Goal: Task Accomplishment & Management: Manage account settings

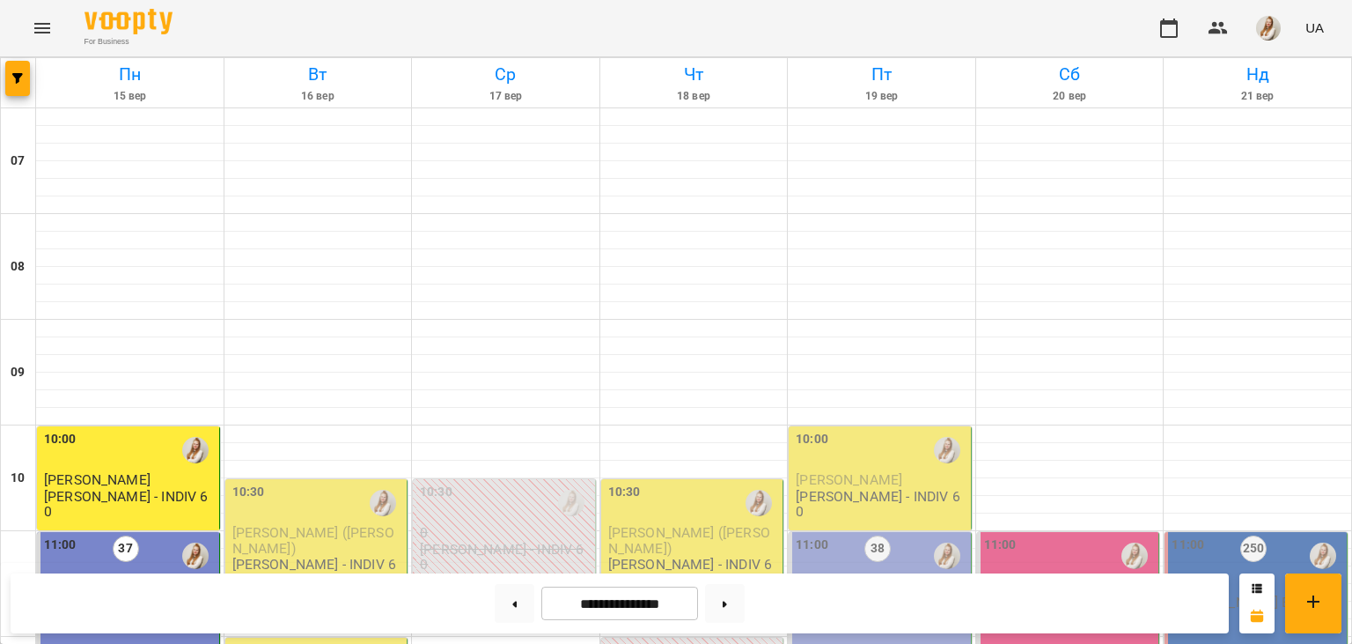
scroll to position [1111, 0]
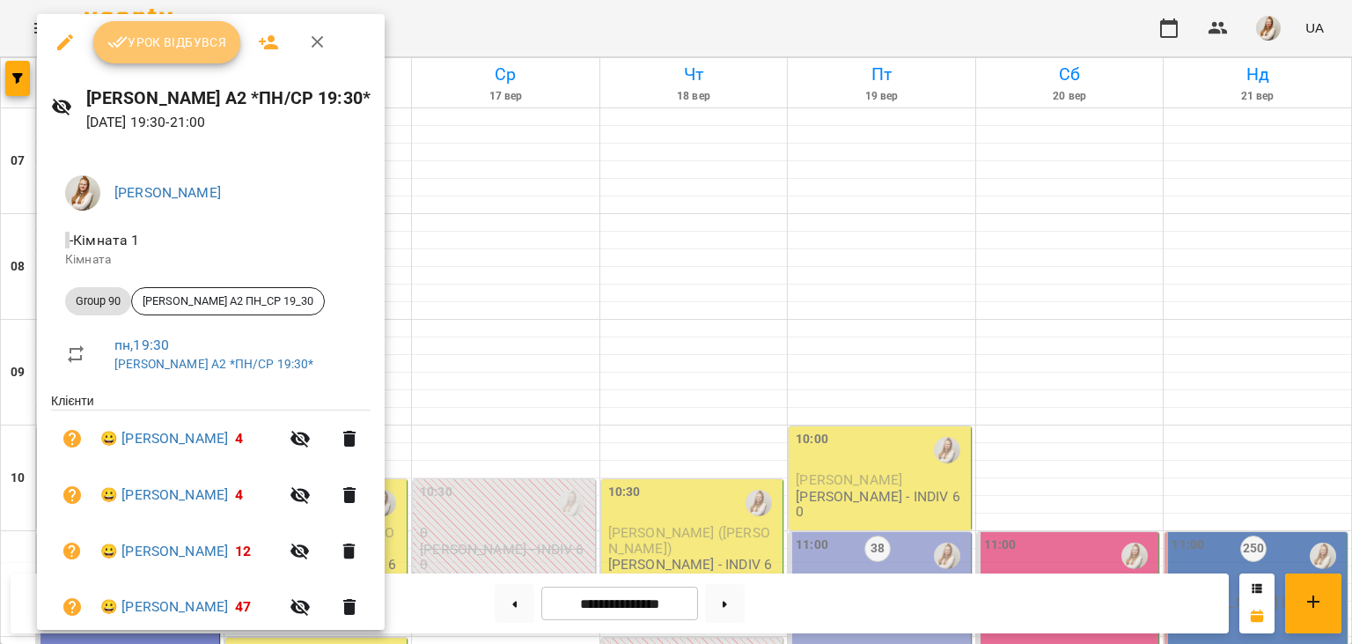
click at [161, 51] on span "Урок відбувся" at bounding box center [167, 42] width 120 height 21
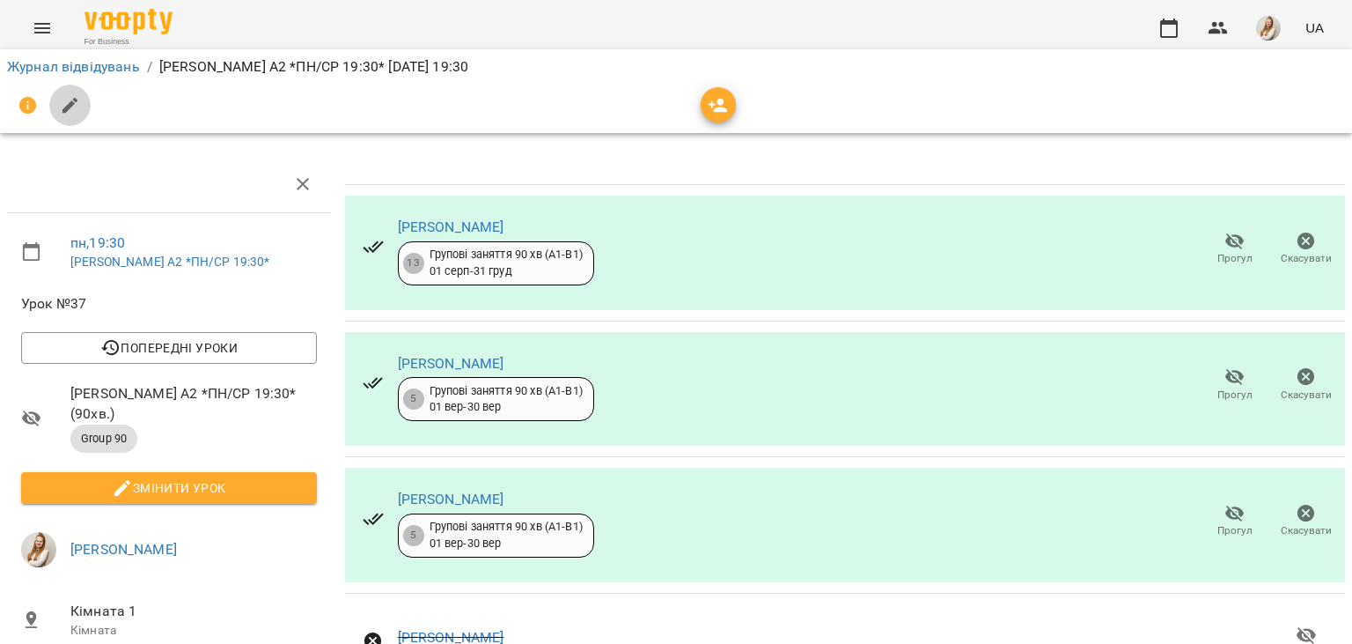
click at [76, 104] on icon "button" at bounding box center [70, 105] width 21 height 21
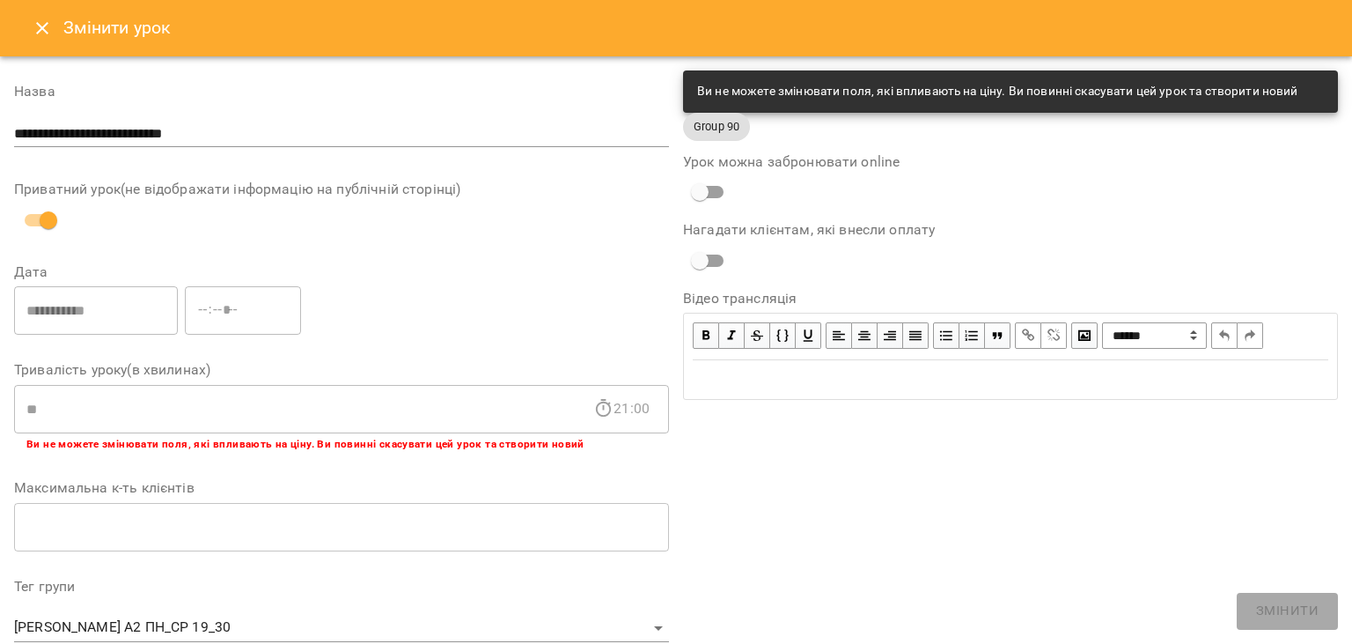
scroll to position [527, 0]
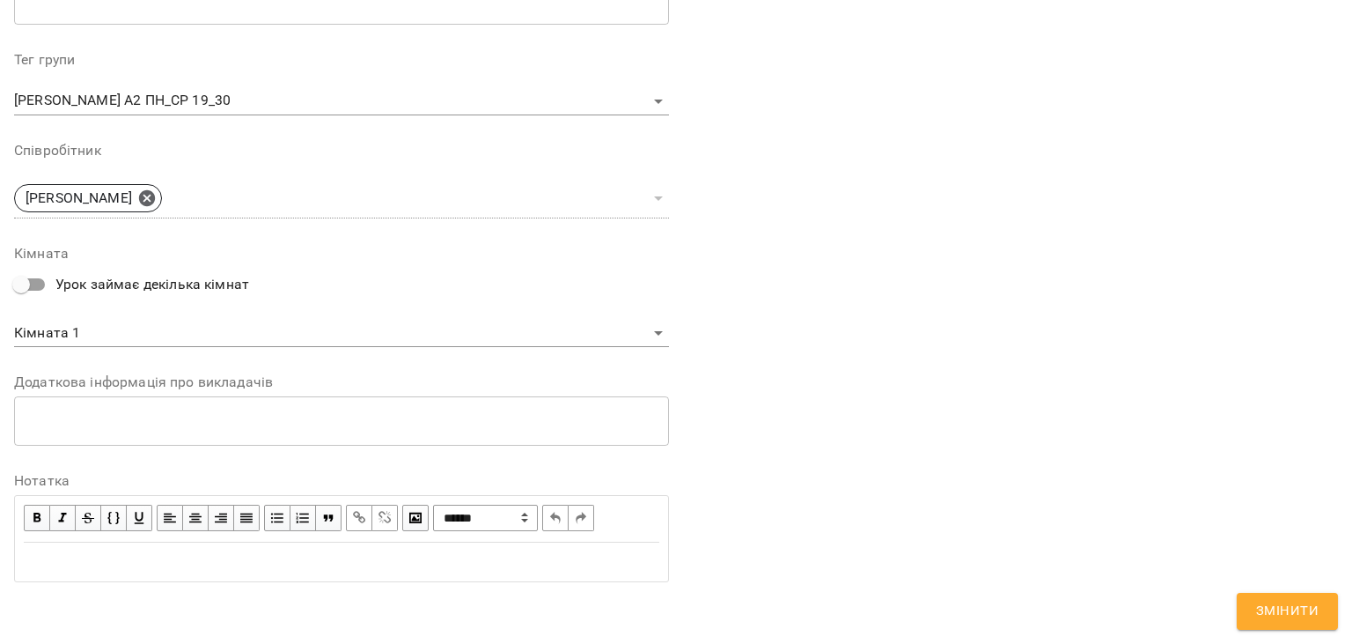
click at [170, 556] on div "Edit text" at bounding box center [342, 561] width 636 height 21
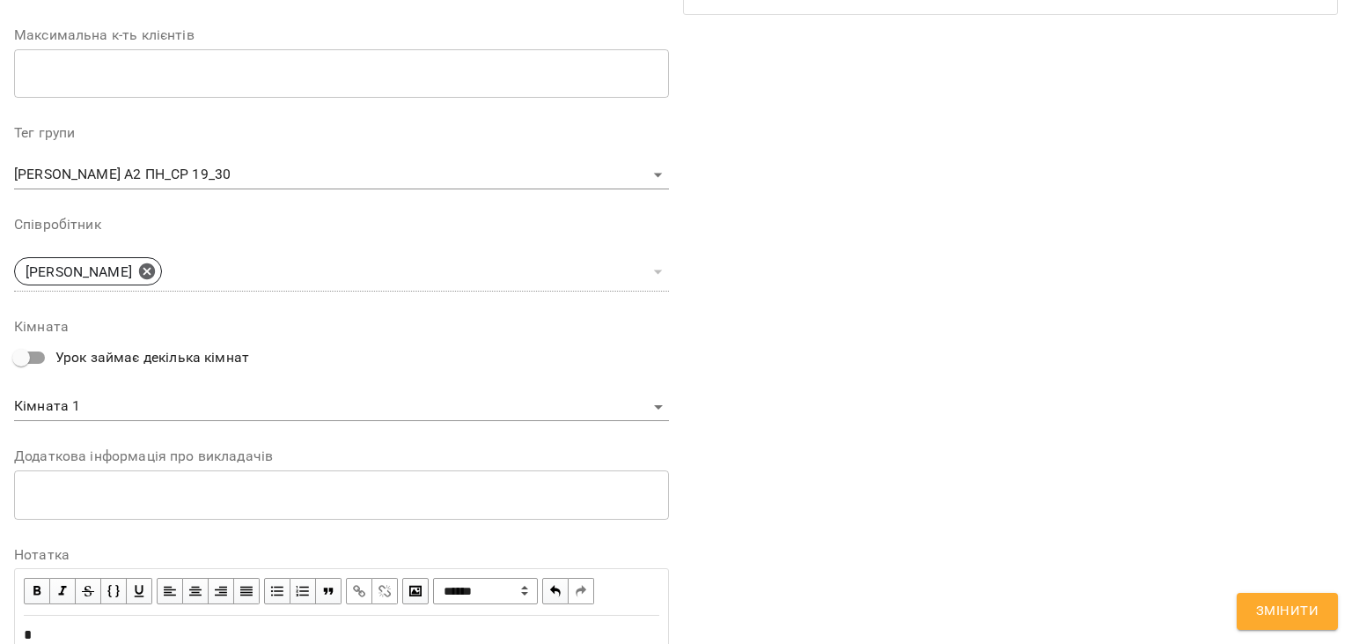
scroll to position [600, 0]
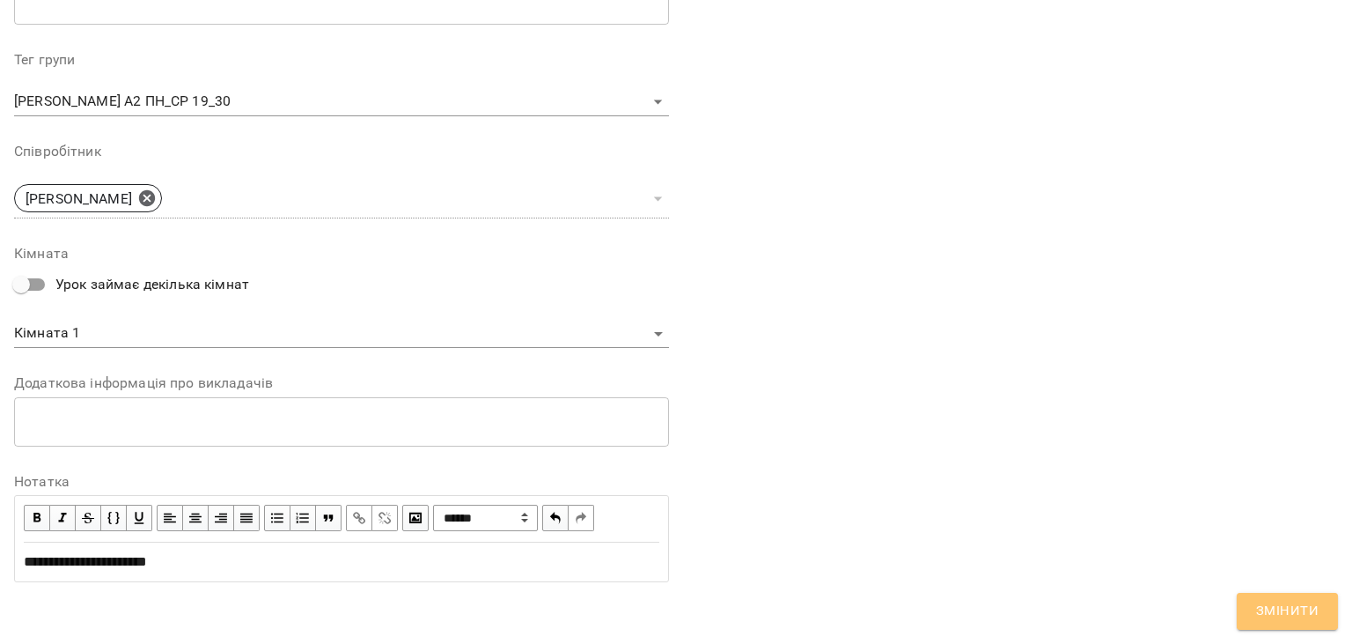
click at [1270, 600] on span "Змінити" at bounding box center [1287, 611] width 63 height 23
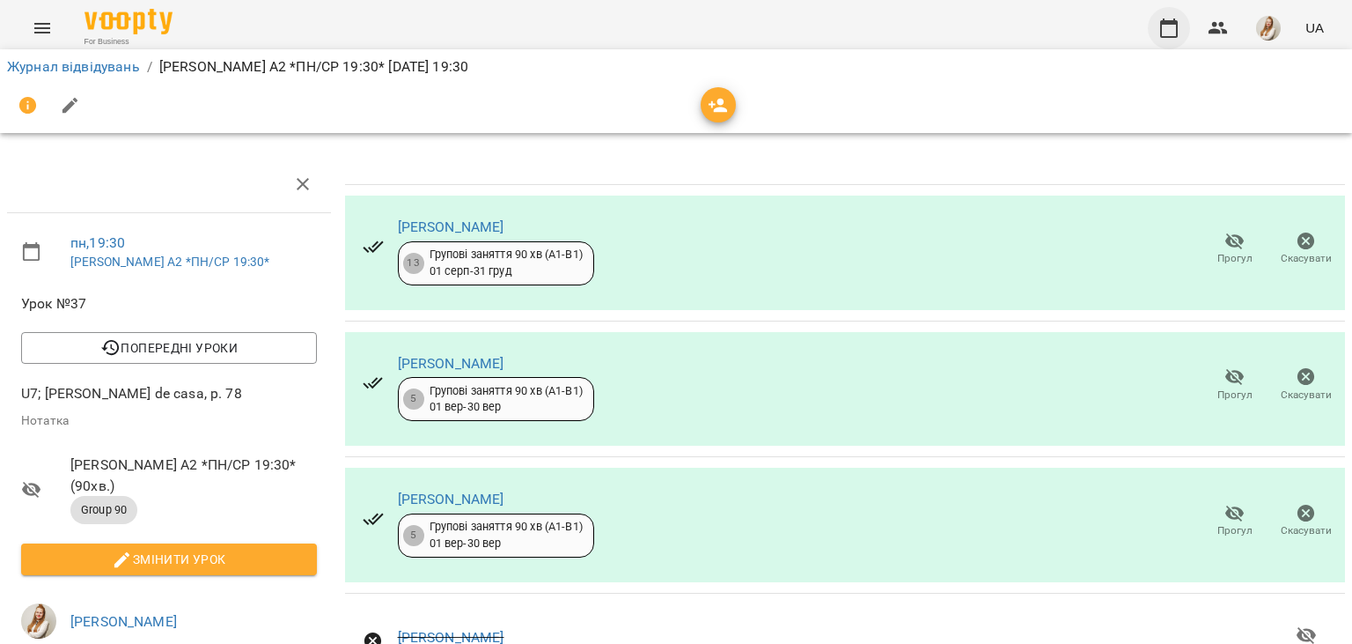
click at [1168, 23] on icon "button" at bounding box center [1169, 27] width 18 height 19
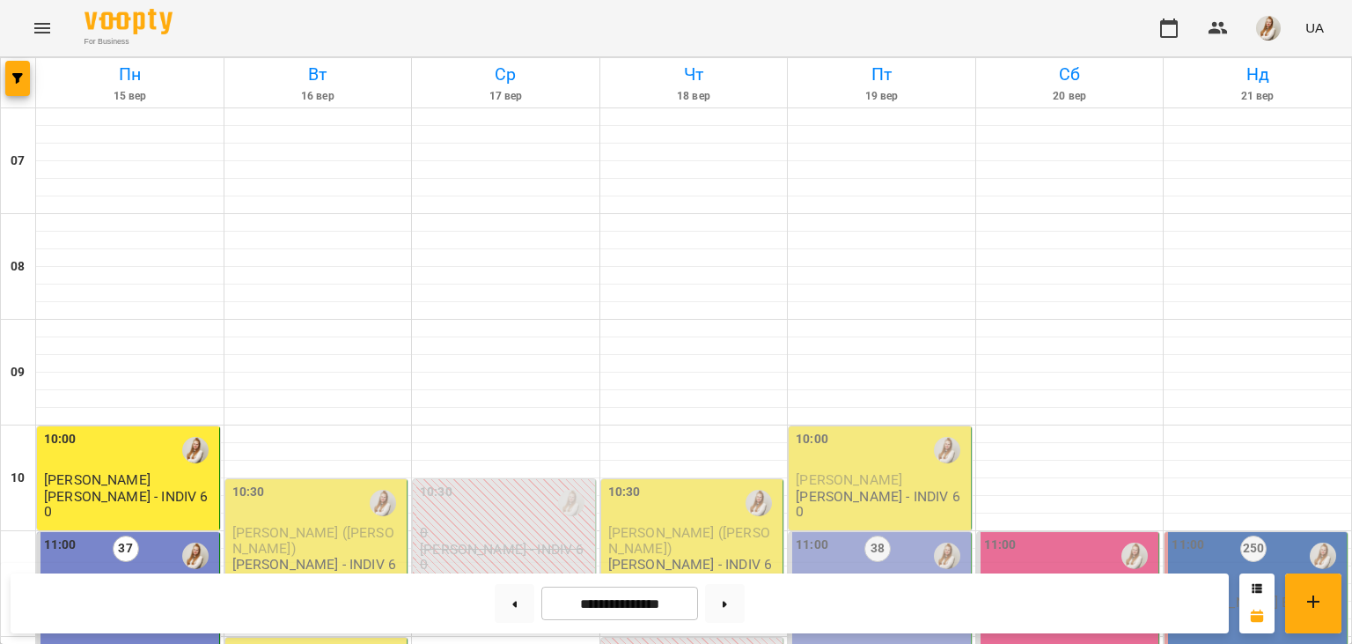
scroll to position [18, 0]
click at [1270, 33] on img "button" at bounding box center [1268, 28] width 25 height 25
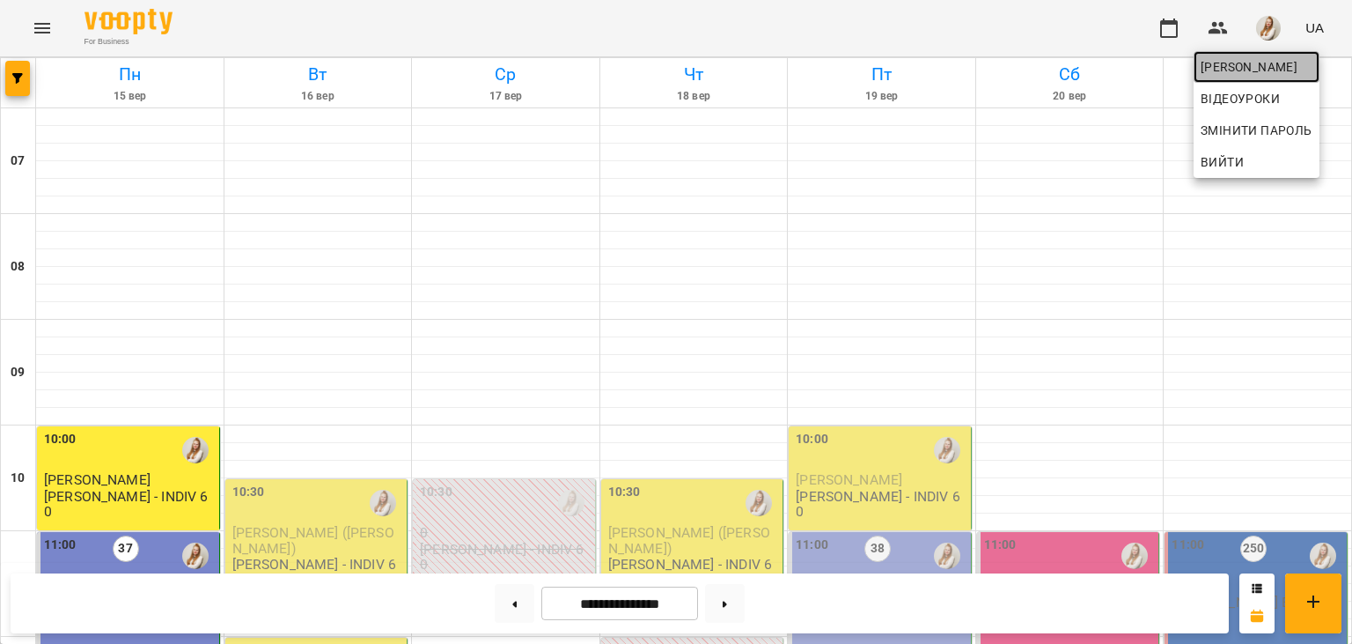
click at [1252, 62] on span "[PERSON_NAME]" at bounding box center [1257, 66] width 112 height 21
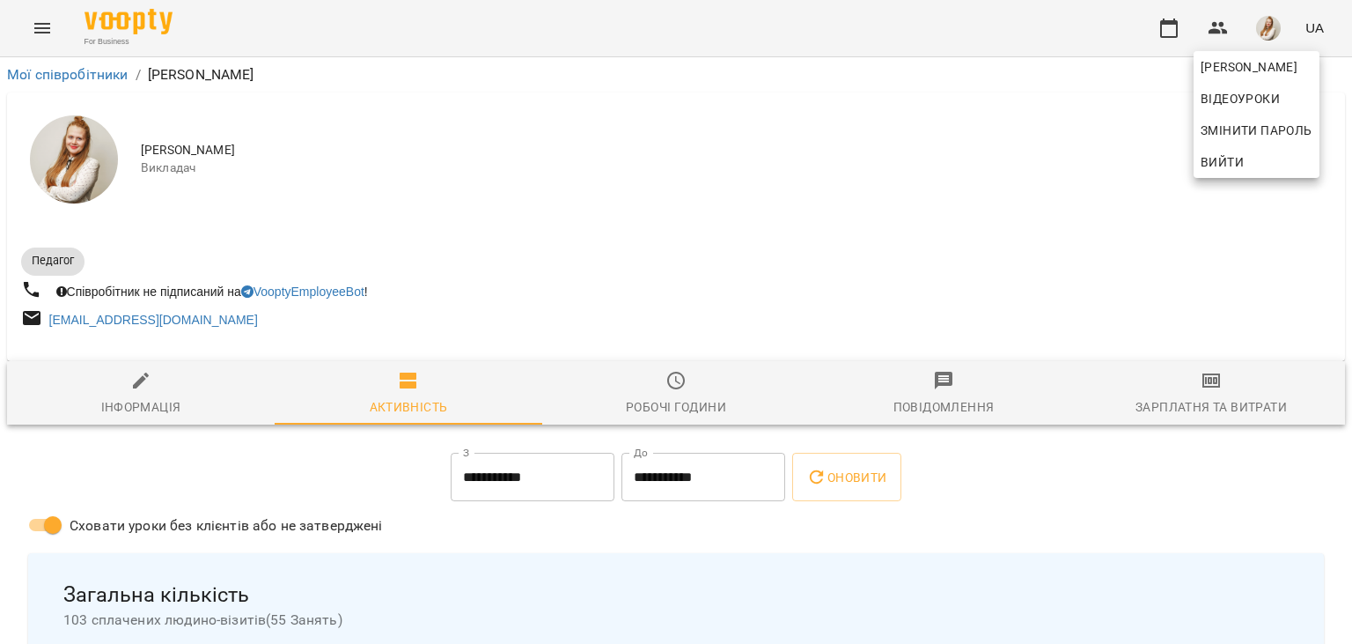
click at [1188, 402] on div at bounding box center [676, 322] width 1352 height 644
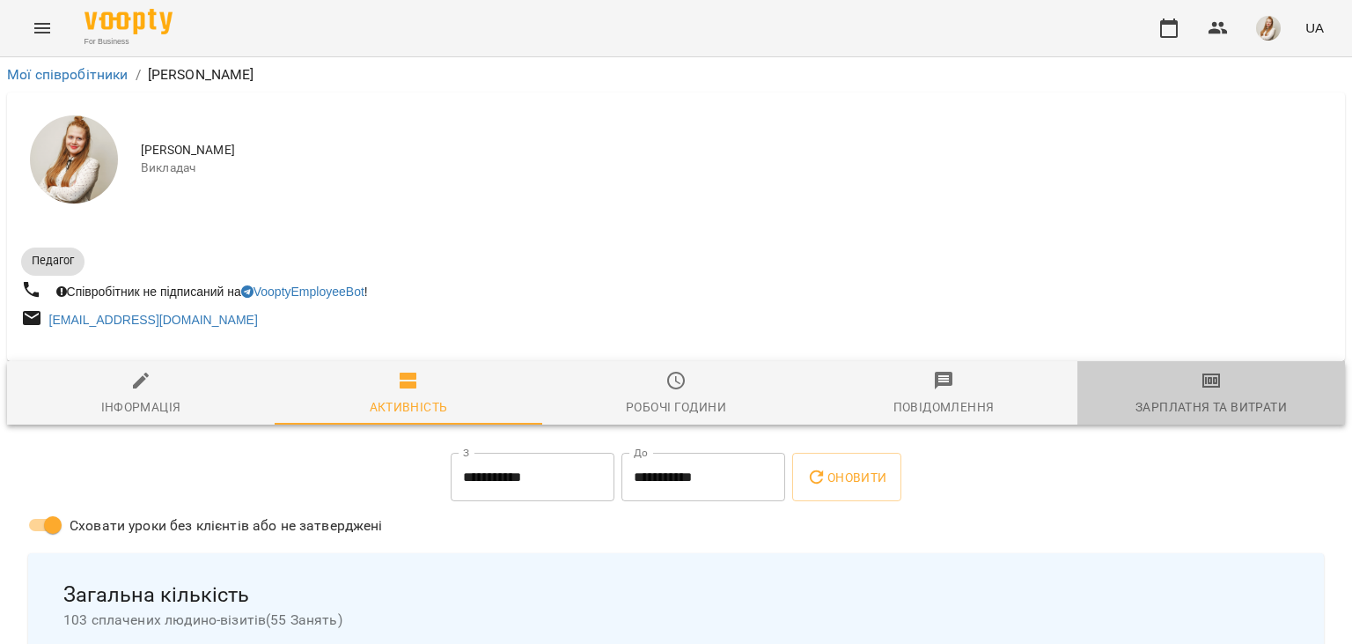
click at [1230, 401] on div "Зарплатня та Витрати" at bounding box center [1211, 406] width 151 height 21
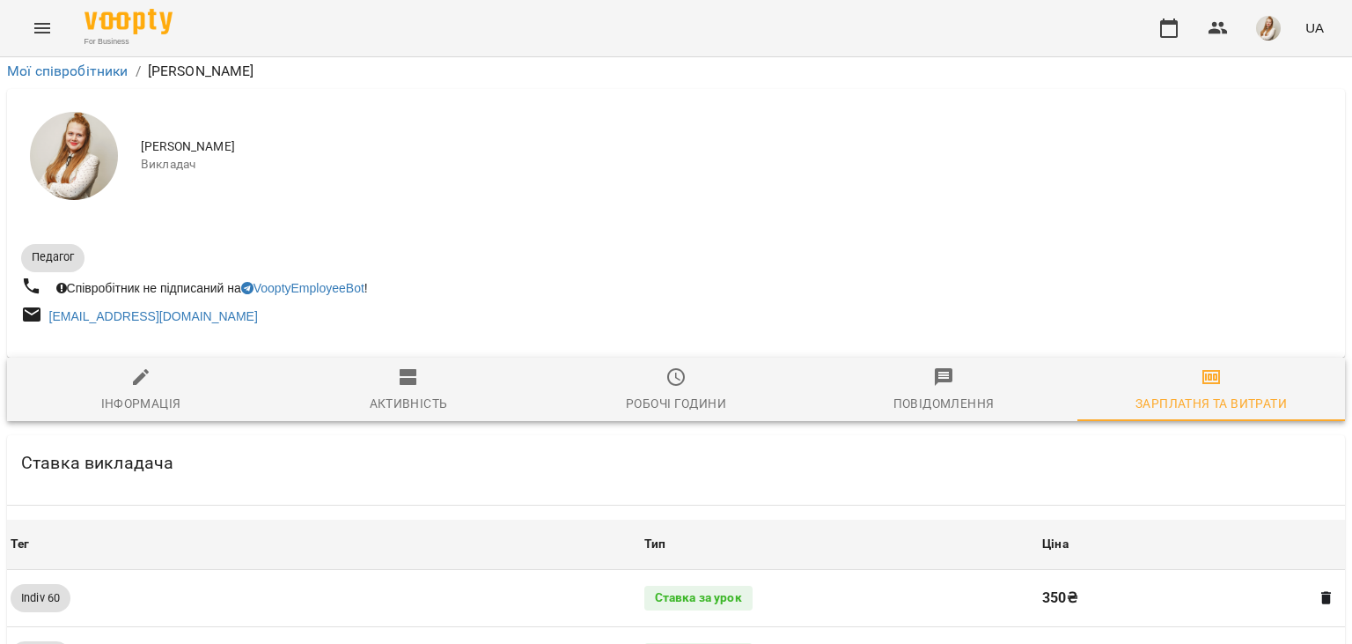
scroll to position [2034, 0]
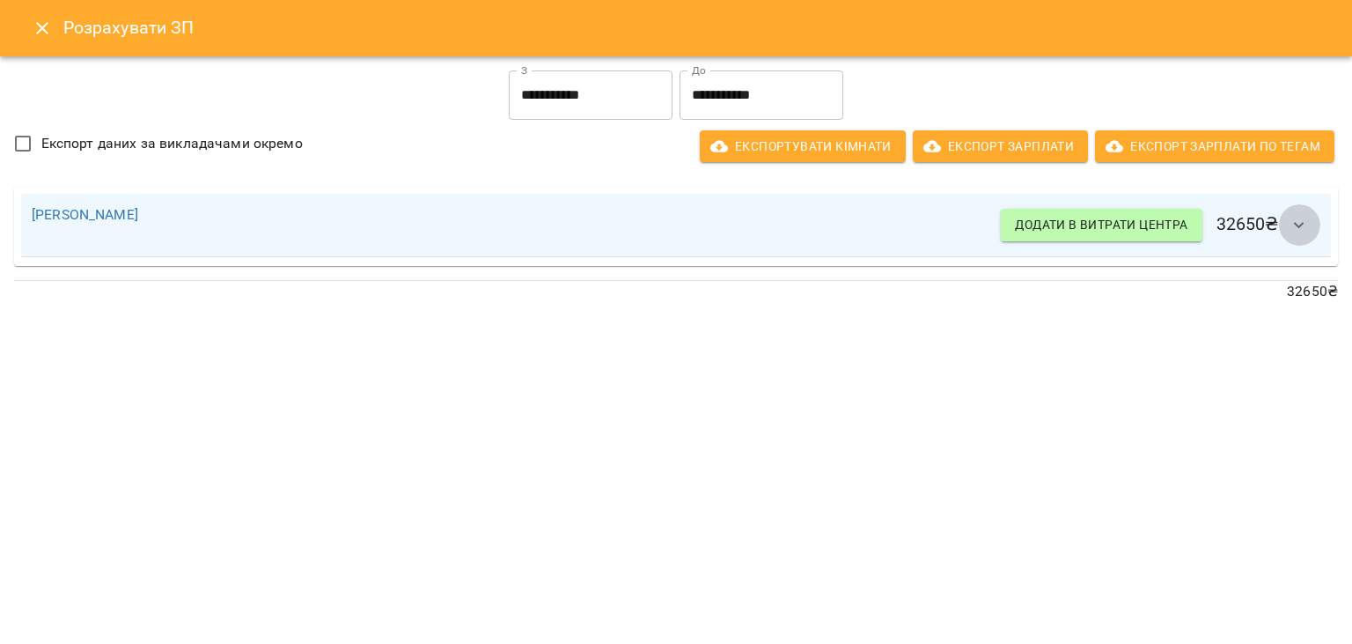
click at [1301, 228] on icon "button" at bounding box center [1299, 225] width 21 height 21
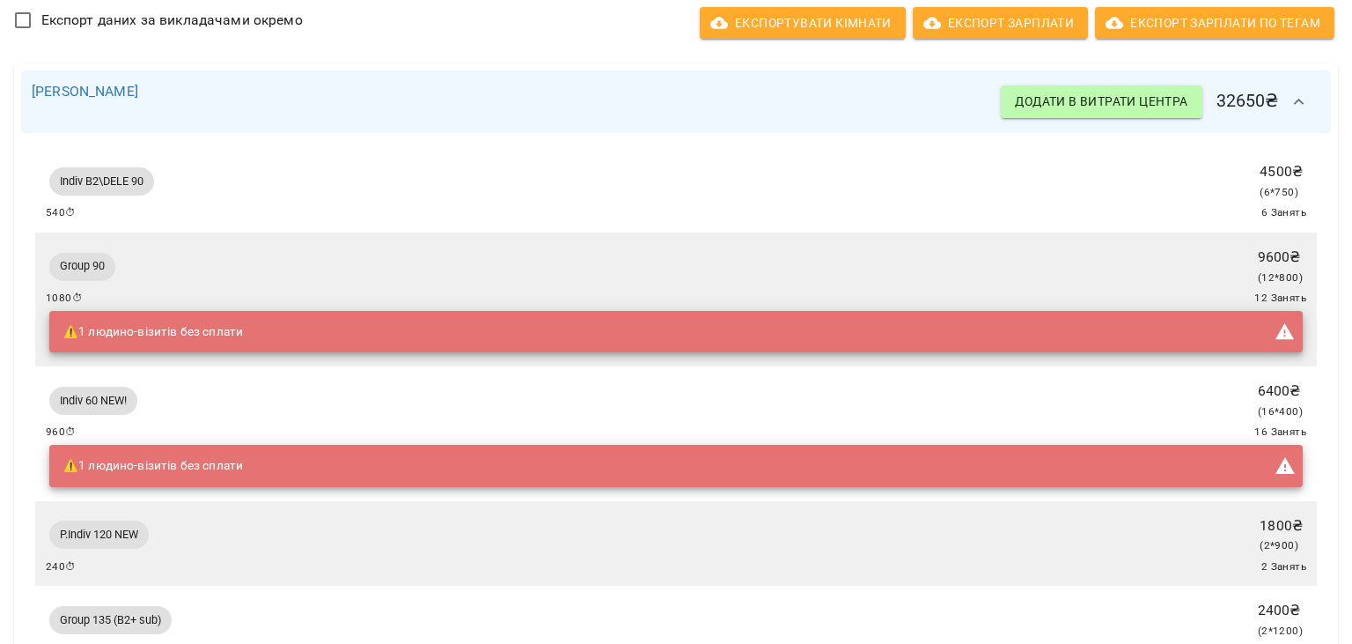
scroll to position [0, 0]
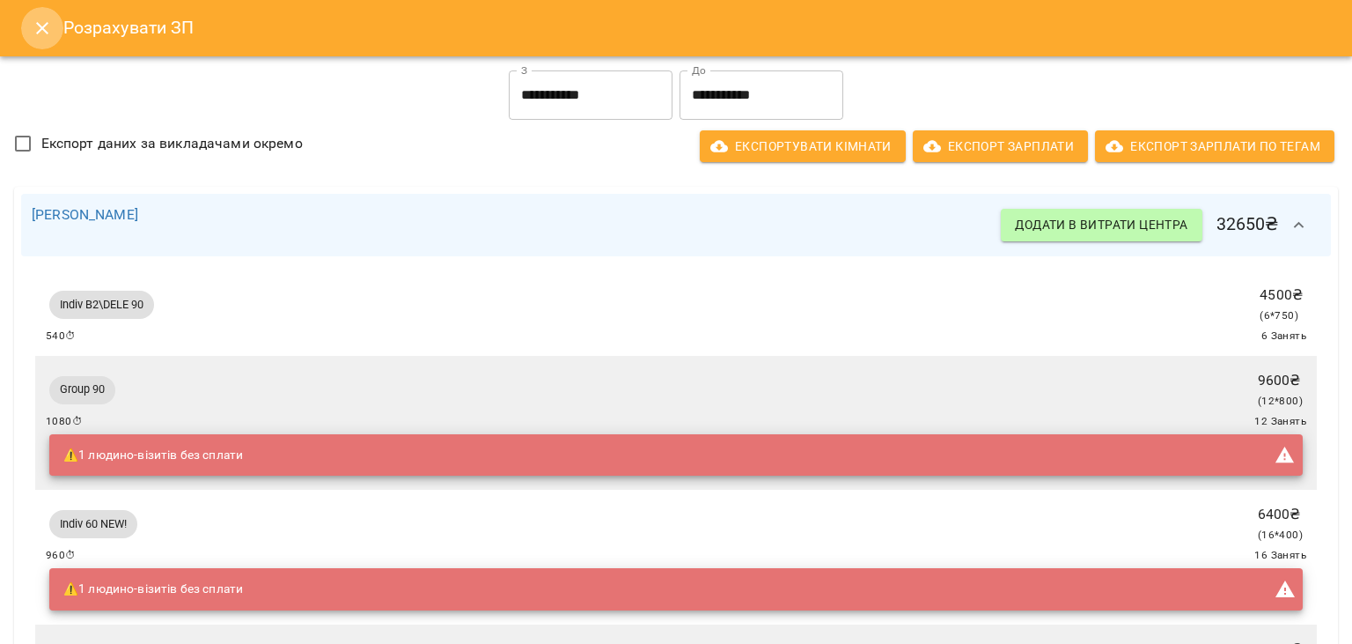
click at [39, 33] on icon "Close" at bounding box center [42, 28] width 21 height 21
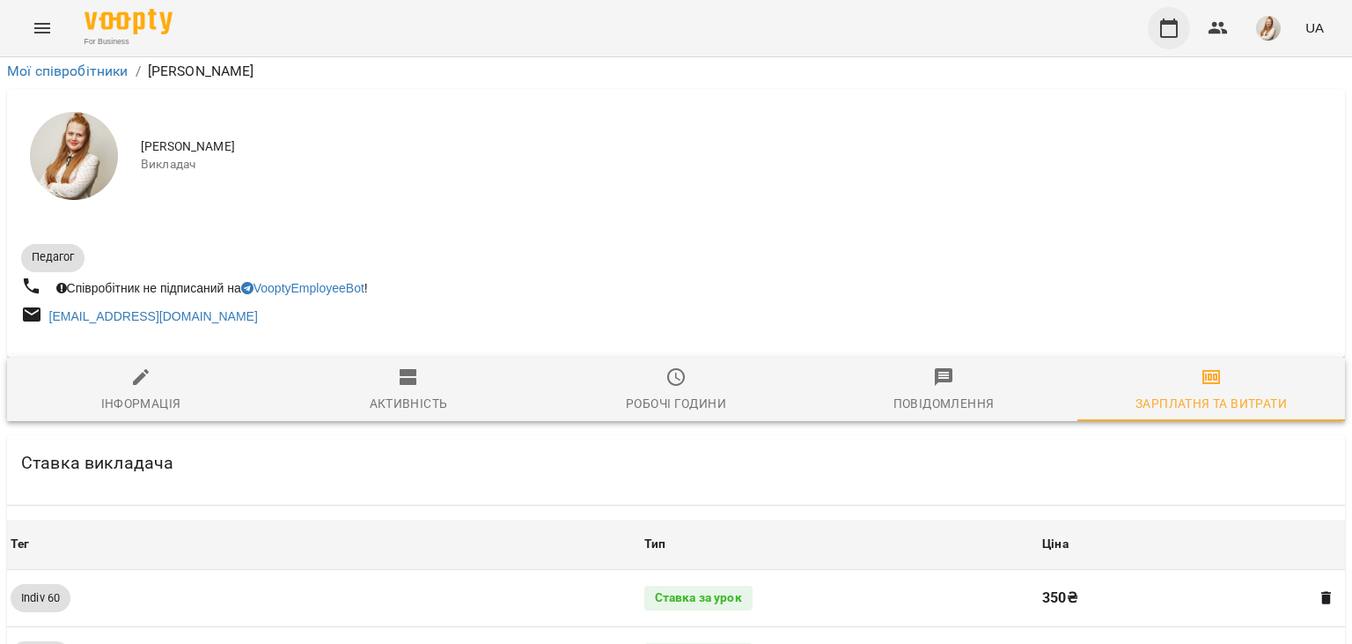
click at [1182, 35] on button "button" at bounding box center [1169, 28] width 42 height 42
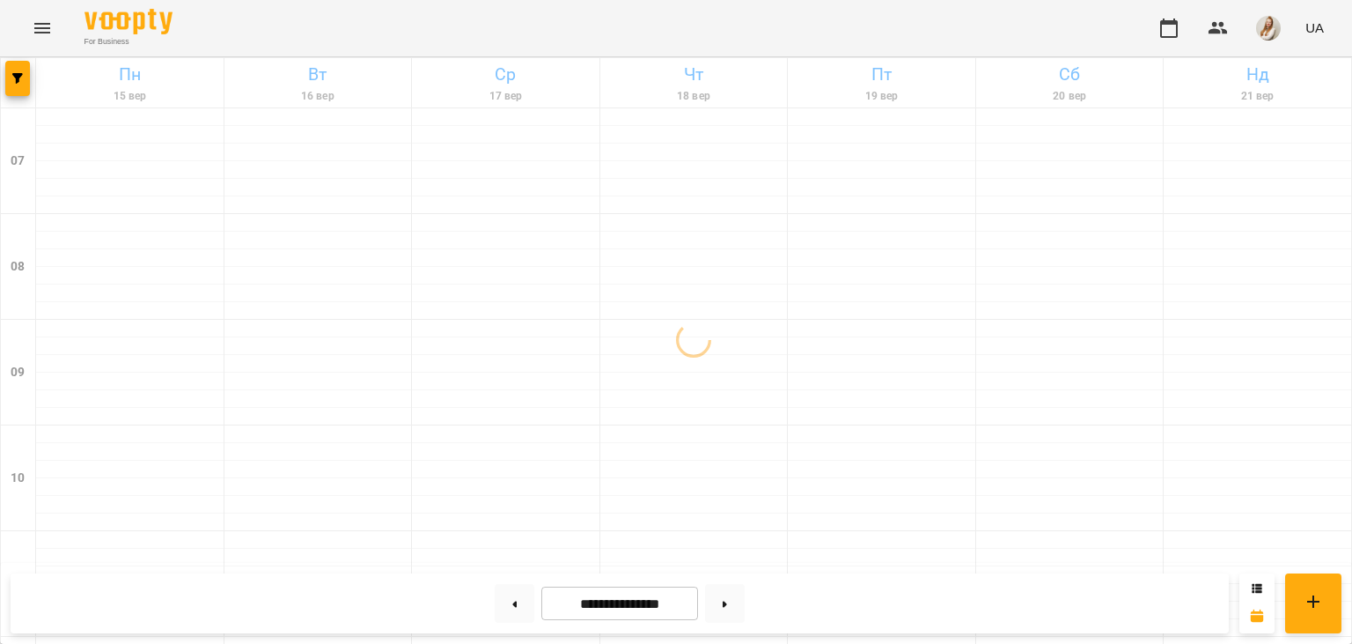
click at [784, 45] on div "For Business UA" at bounding box center [676, 28] width 1352 height 56
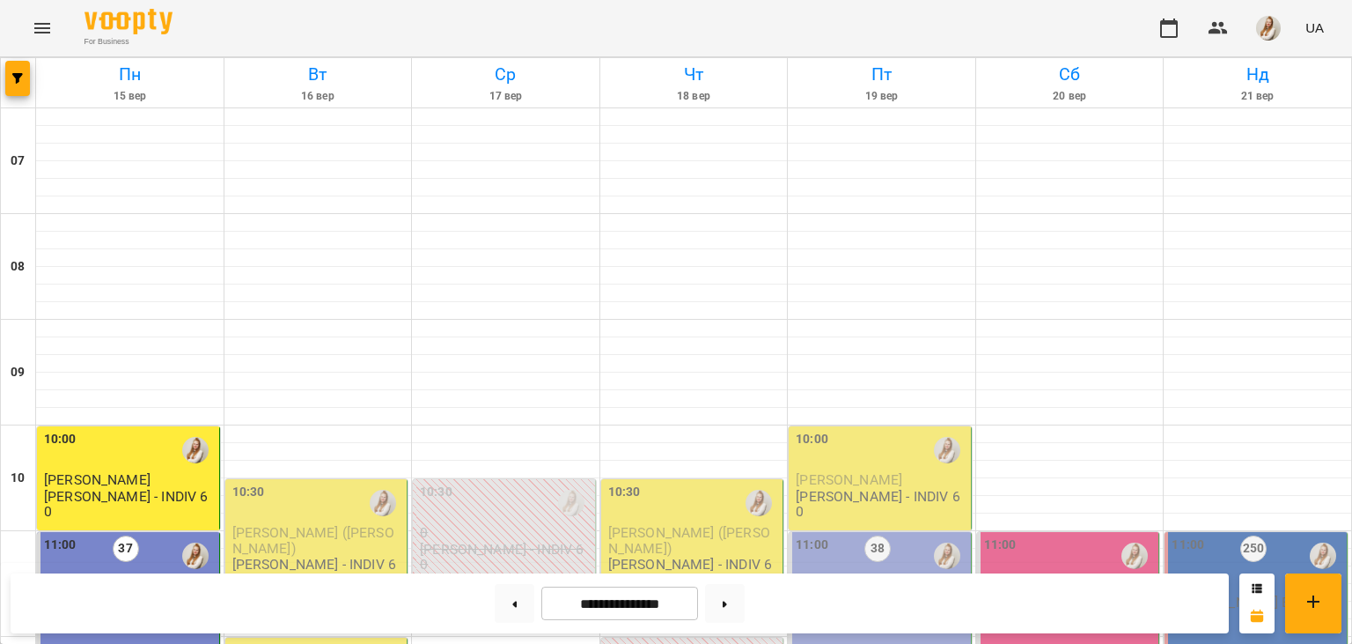
scroll to position [301, 0]
click at [748, 26] on div "For Business UA" at bounding box center [676, 28] width 1352 height 56
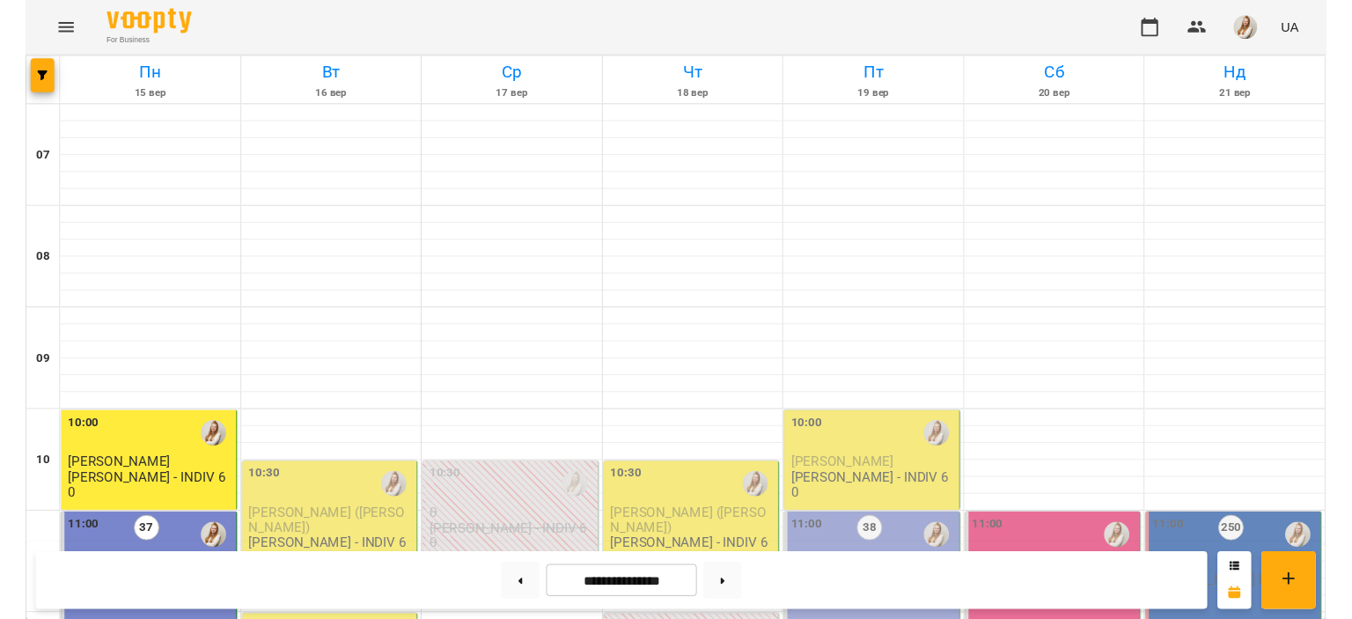
scroll to position [300, 0]
